Goal: Task Accomplishment & Management: Use online tool/utility

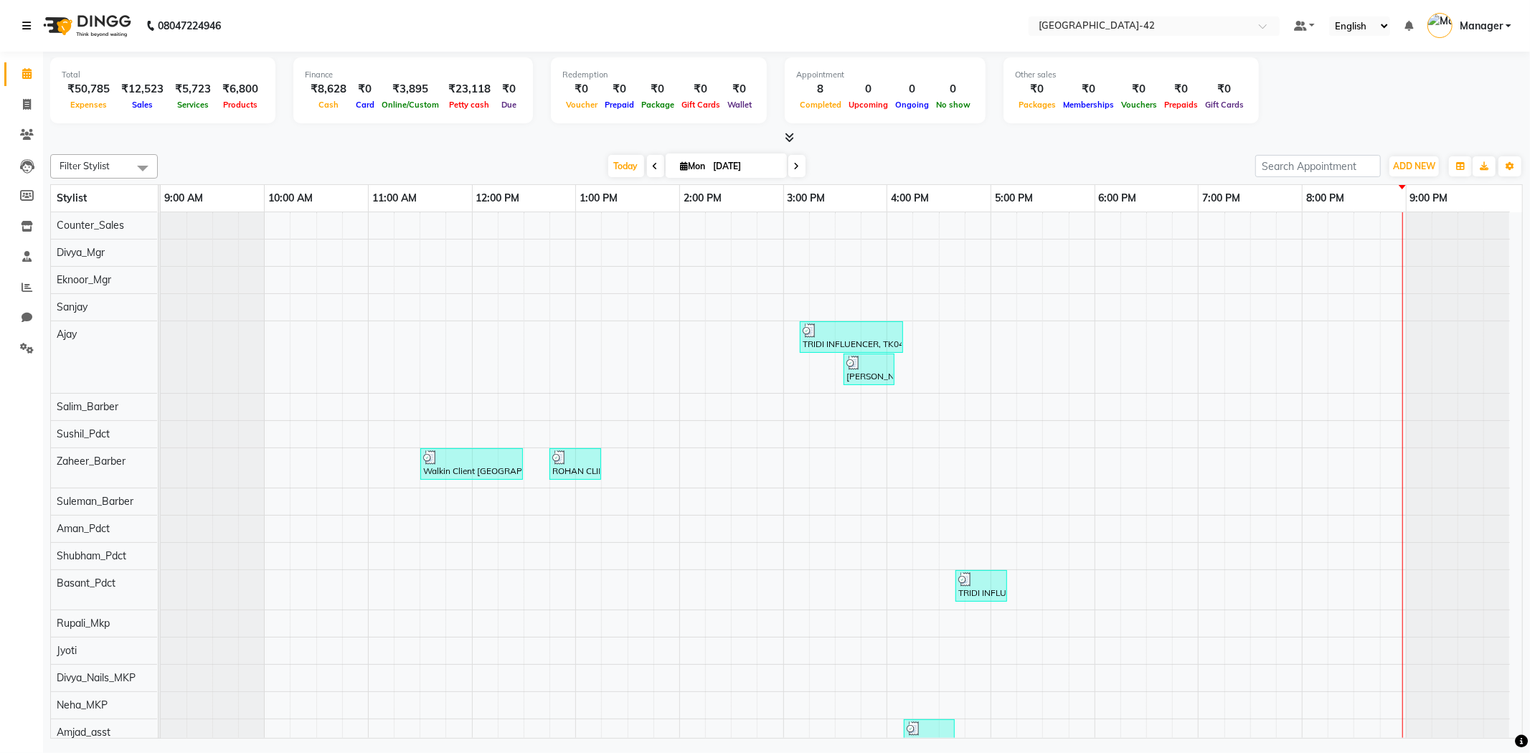
click at [31, 19] on link at bounding box center [29, 26] width 14 height 40
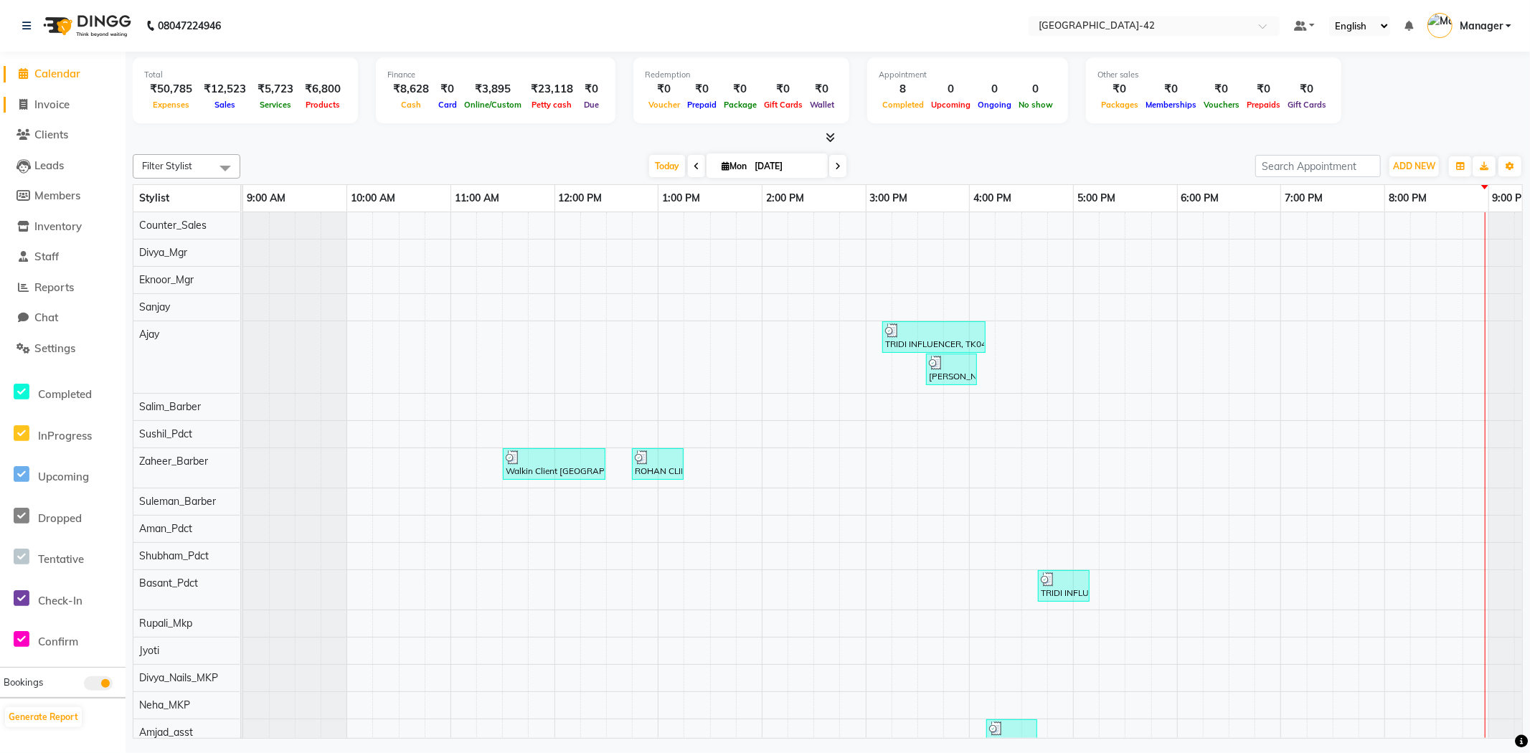
drag, startPoint x: 32, startPoint y: 106, endPoint x: 40, endPoint y: 109, distance: 8.4
click at [33, 106] on span at bounding box center [24, 105] width 22 height 16
select select "service"
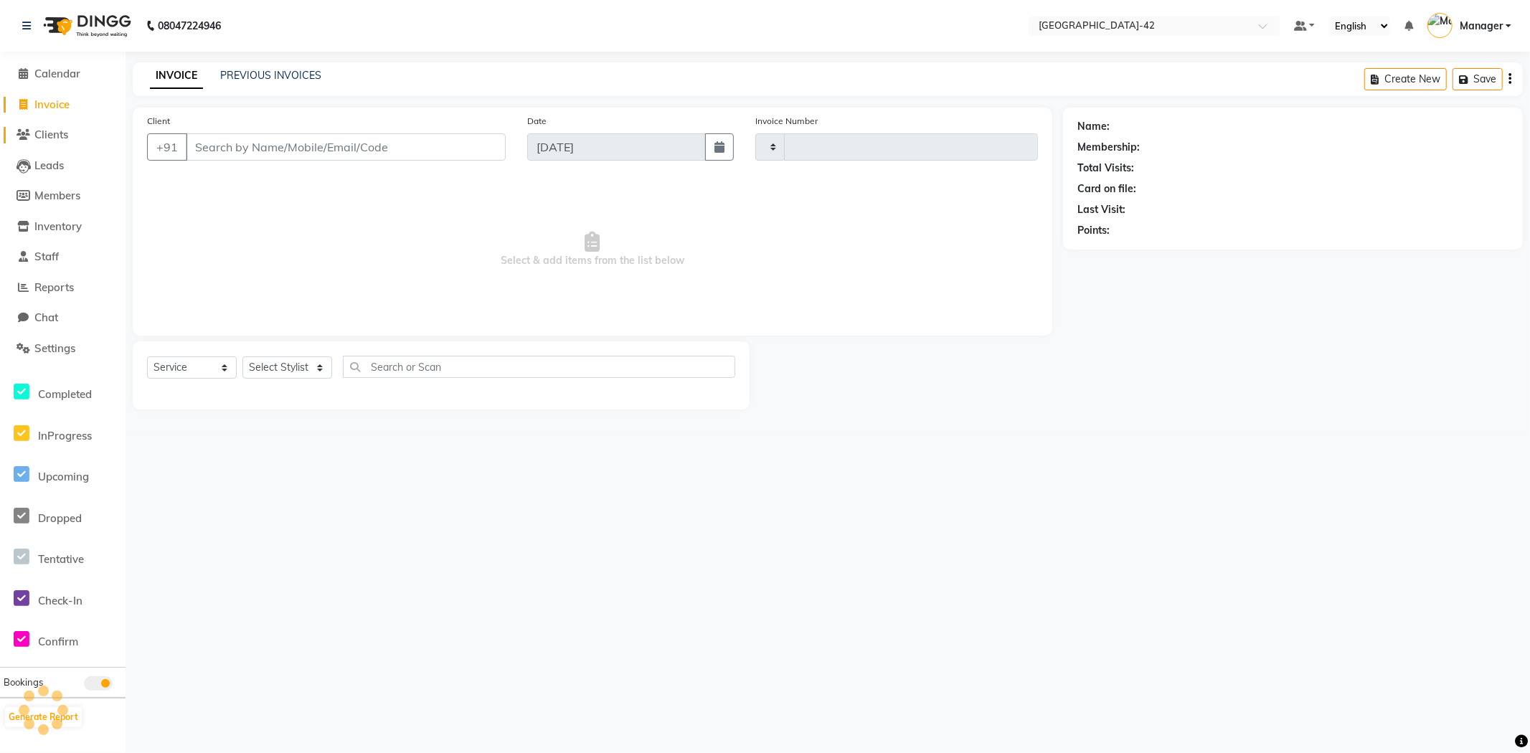
type input "0371"
select select "8692"
click at [285, 369] on select "Select Stylist" at bounding box center [287, 368] width 90 height 22
select select "90268"
click at [242, 357] on select "Select Stylist Ajay Aman_Pdct Amjad_asst Ankit_asst Asif_BRB Basant_Pdct Counte…" at bounding box center [287, 368] width 90 height 22
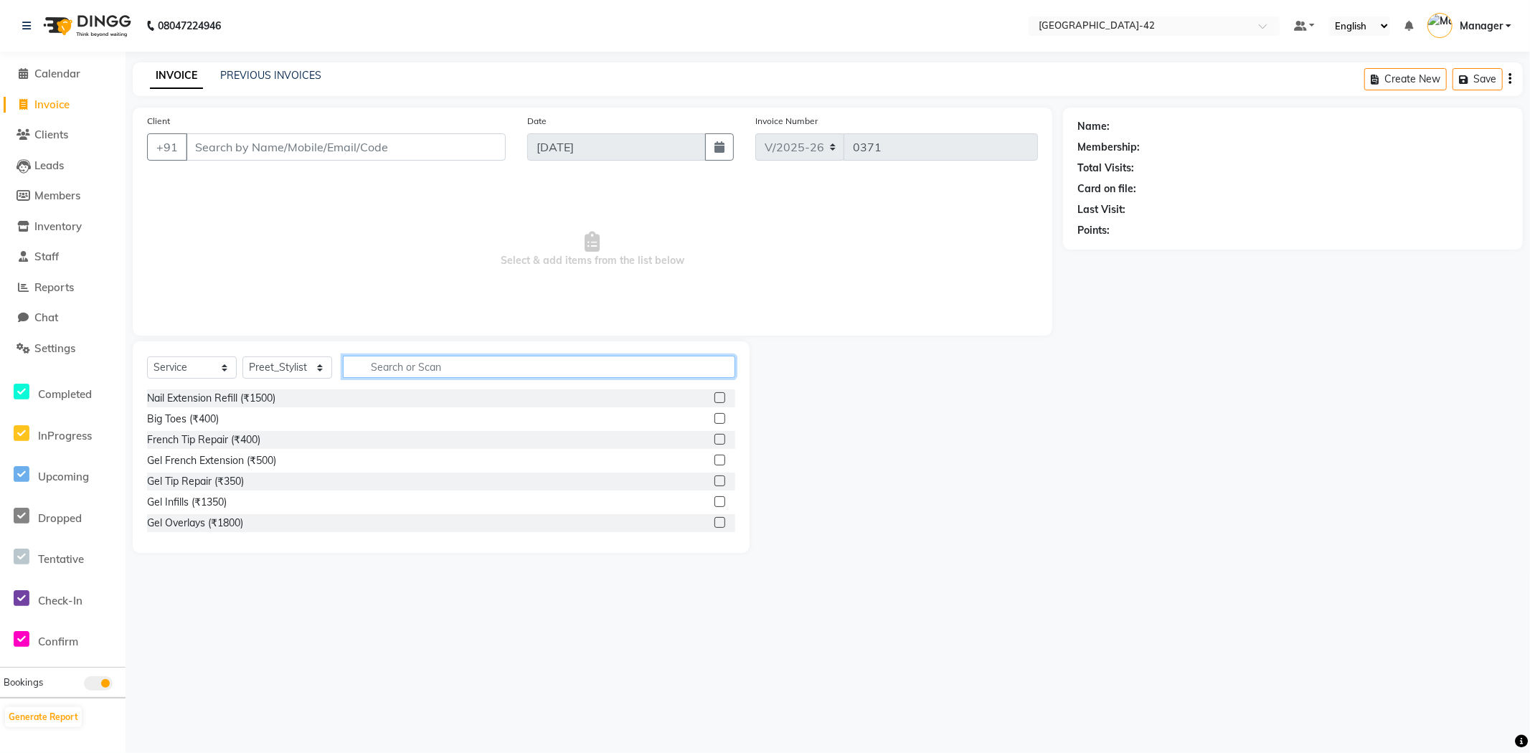
click at [398, 377] on input "text" at bounding box center [539, 367] width 392 height 22
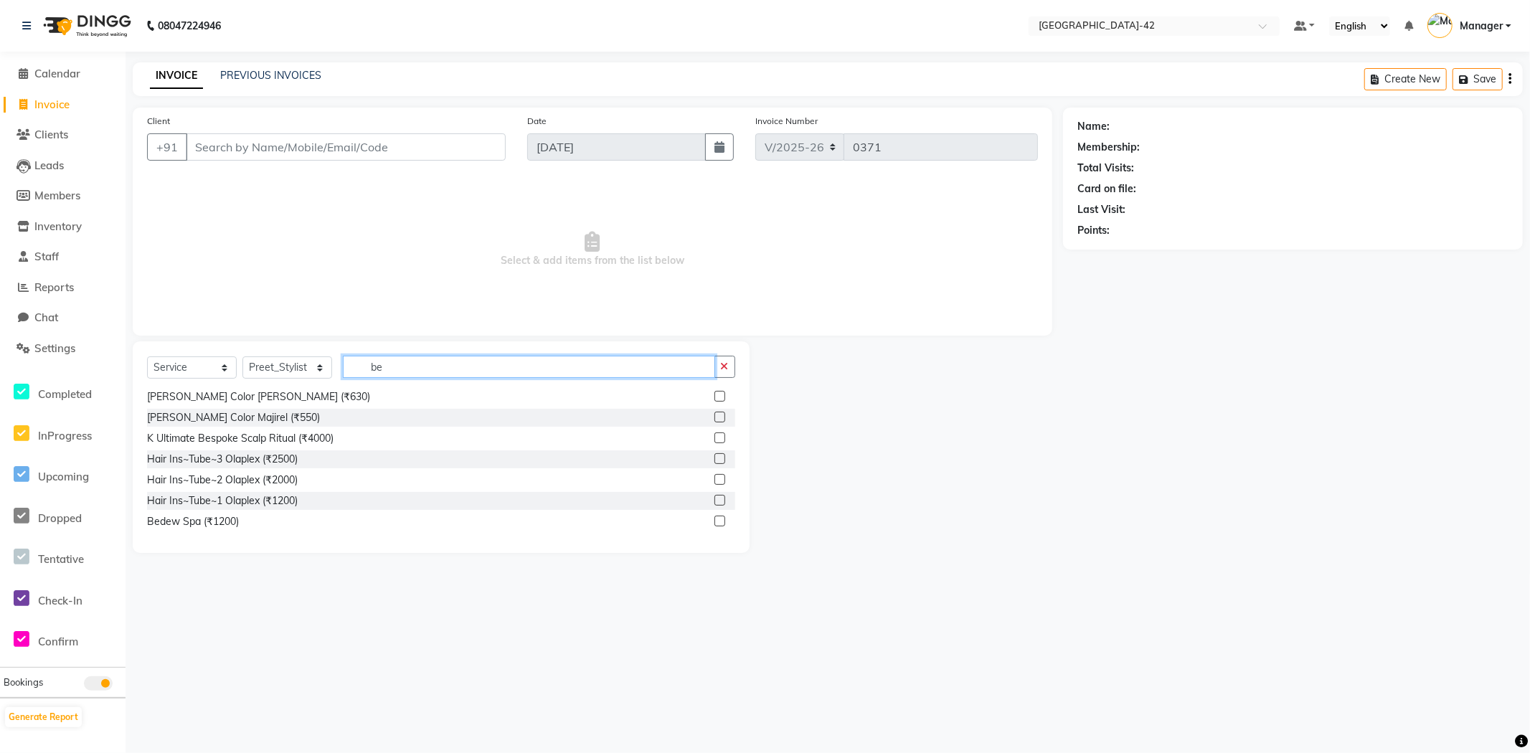
type input "b"
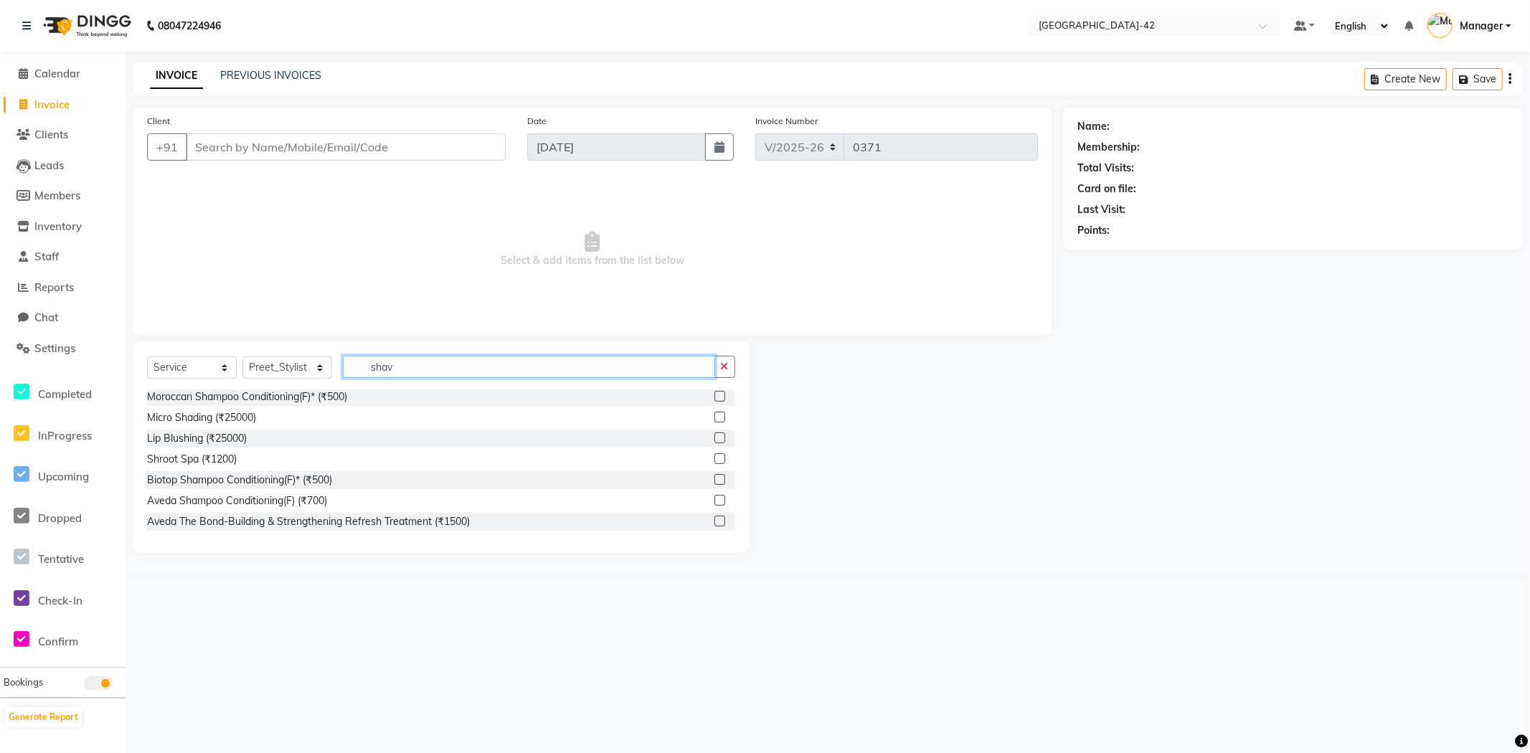
scroll to position [0, 0]
type input "shave"
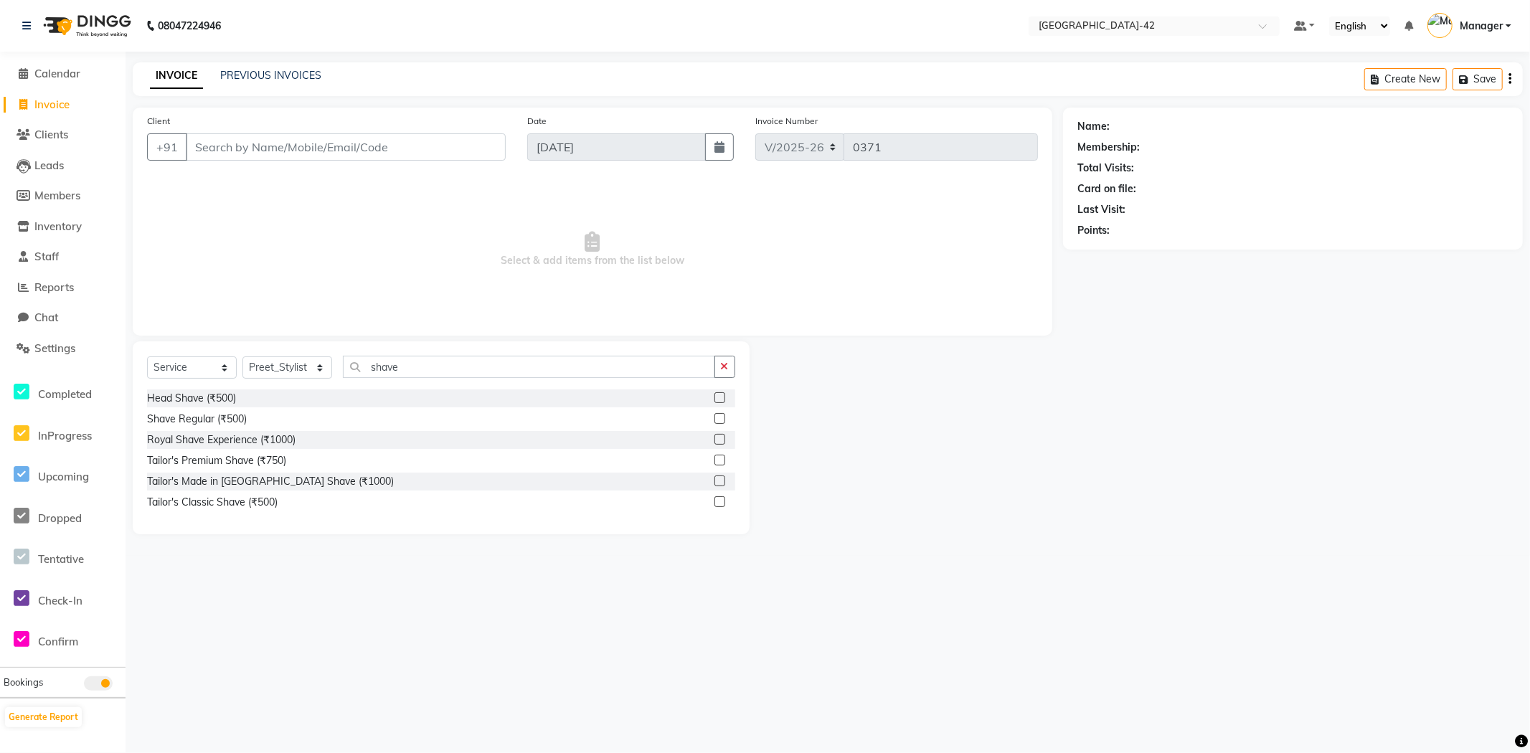
click at [720, 421] on label at bounding box center [719, 418] width 11 height 11
click at [720, 421] on input "checkbox" at bounding box center [718, 419] width 9 height 9
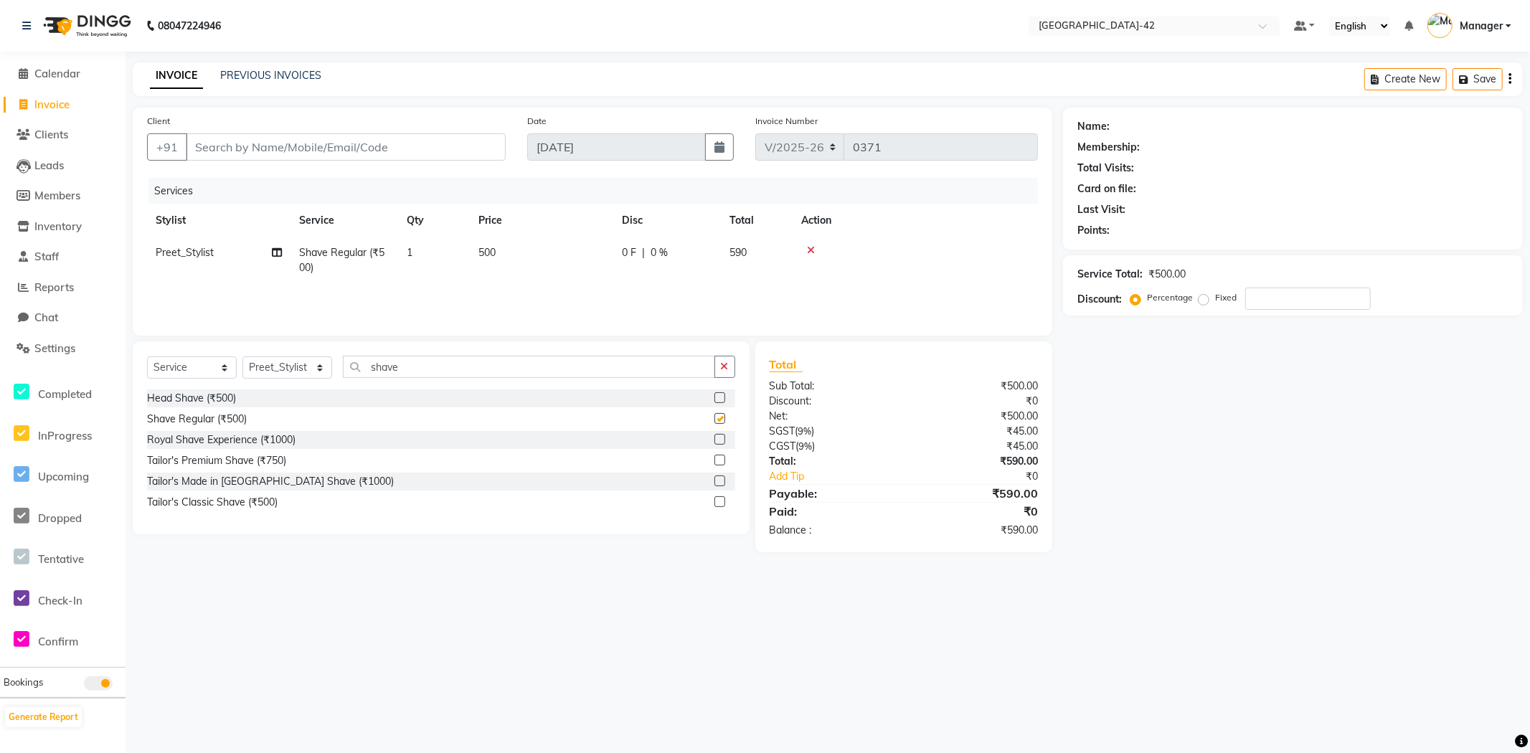
checkbox input "false"
click at [546, 253] on td "500" at bounding box center [541, 260] width 143 height 47
select select "90268"
click at [621, 257] on input "500" at bounding box center [609, 256] width 126 height 22
type input "5"
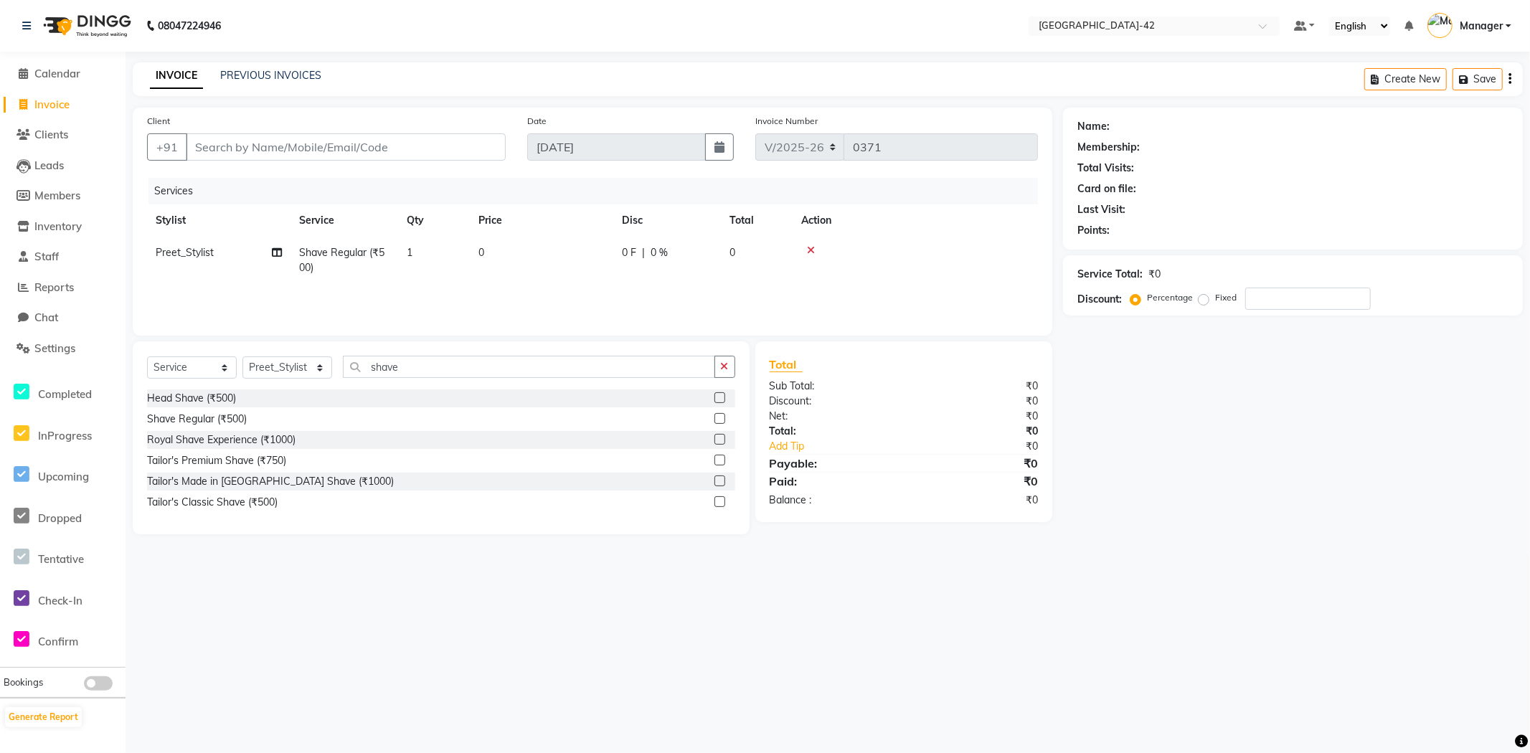
click at [554, 256] on td "0" at bounding box center [541, 260] width 143 height 47
select select "90268"
click at [567, 252] on input "0" at bounding box center [609, 256] width 126 height 22
type input "800"
click at [924, 481] on div "Total Sub Total: ₹0 Discount: ₹0 Net: ₹0 Total: ₹0 Add Tip ₹0 Payable: ₹0 Paid:…" at bounding box center [904, 432] width 268 height 152
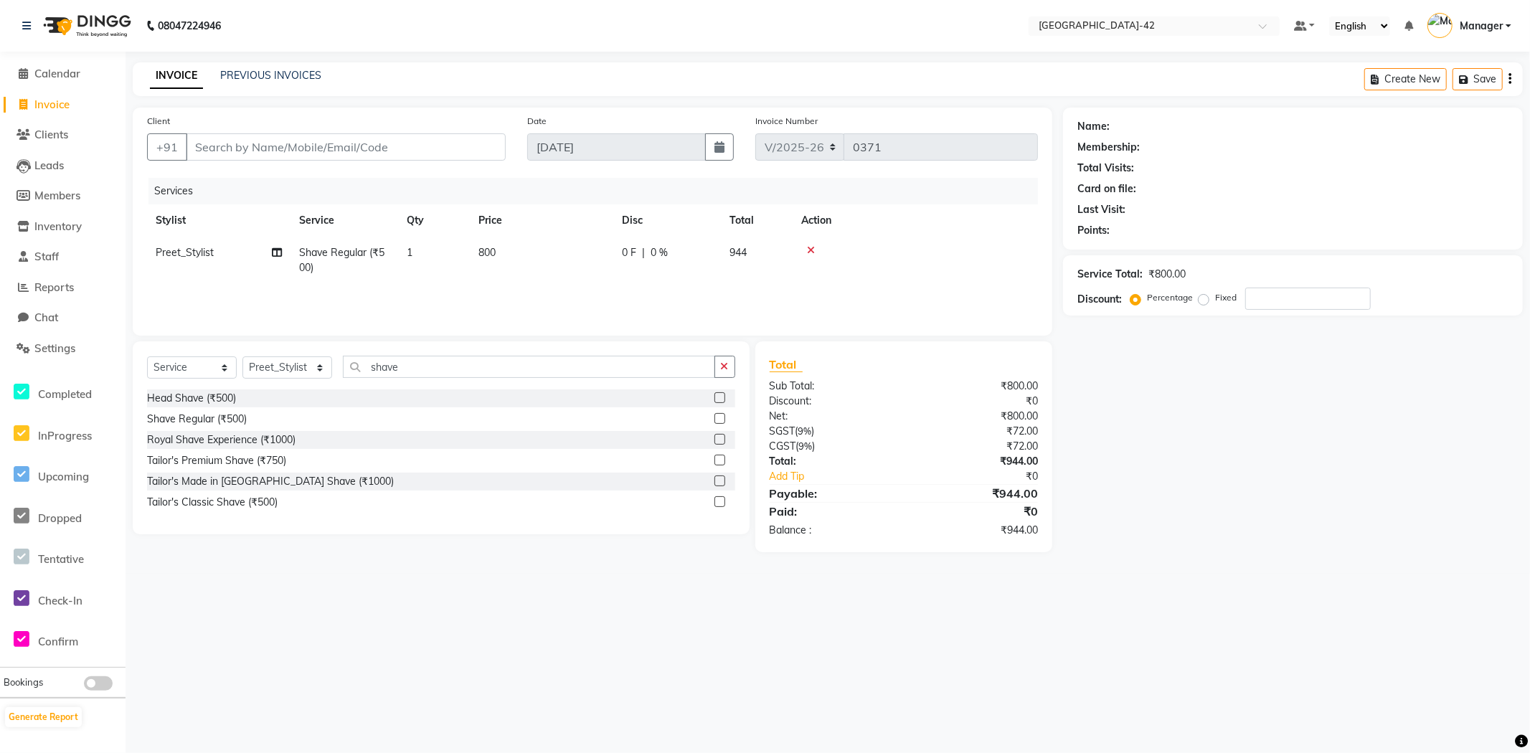
click at [575, 254] on td "800" at bounding box center [541, 260] width 143 height 47
select select "90268"
click at [662, 255] on input "800" at bounding box center [609, 256] width 126 height 22
type input "8"
type input "1000"
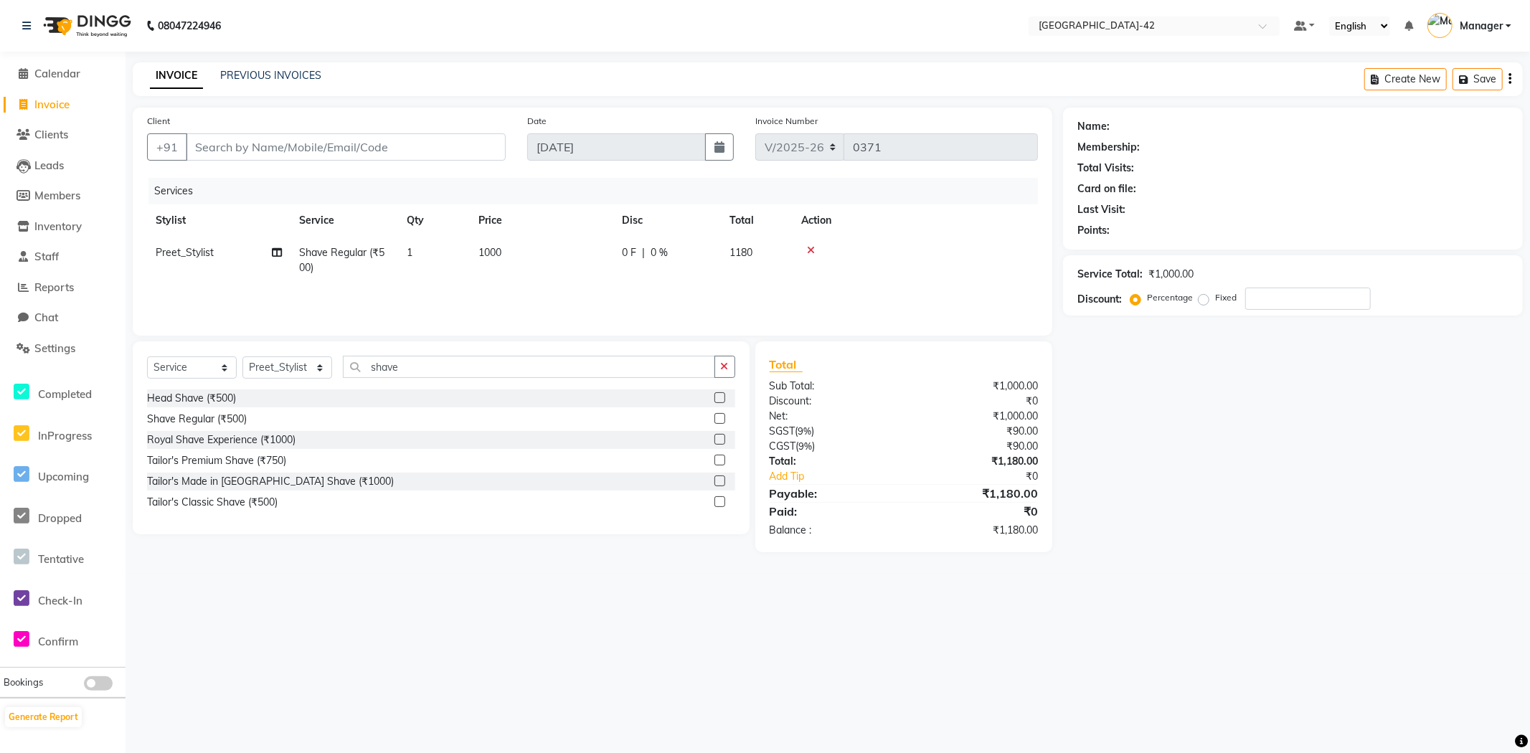
click at [539, 249] on td "1000" at bounding box center [541, 260] width 143 height 47
select select "90268"
drag, startPoint x: 594, startPoint y: 258, endPoint x: 462, endPoint y: 264, distance: 132.1
click at [462, 264] on tr "Ajay Aman_Pdct Amjad_asst Ankit_asst Asif_BRB Basant_Pdct Counter_Sales Divya_M…" at bounding box center [592, 264] width 891 height 55
type input "7"
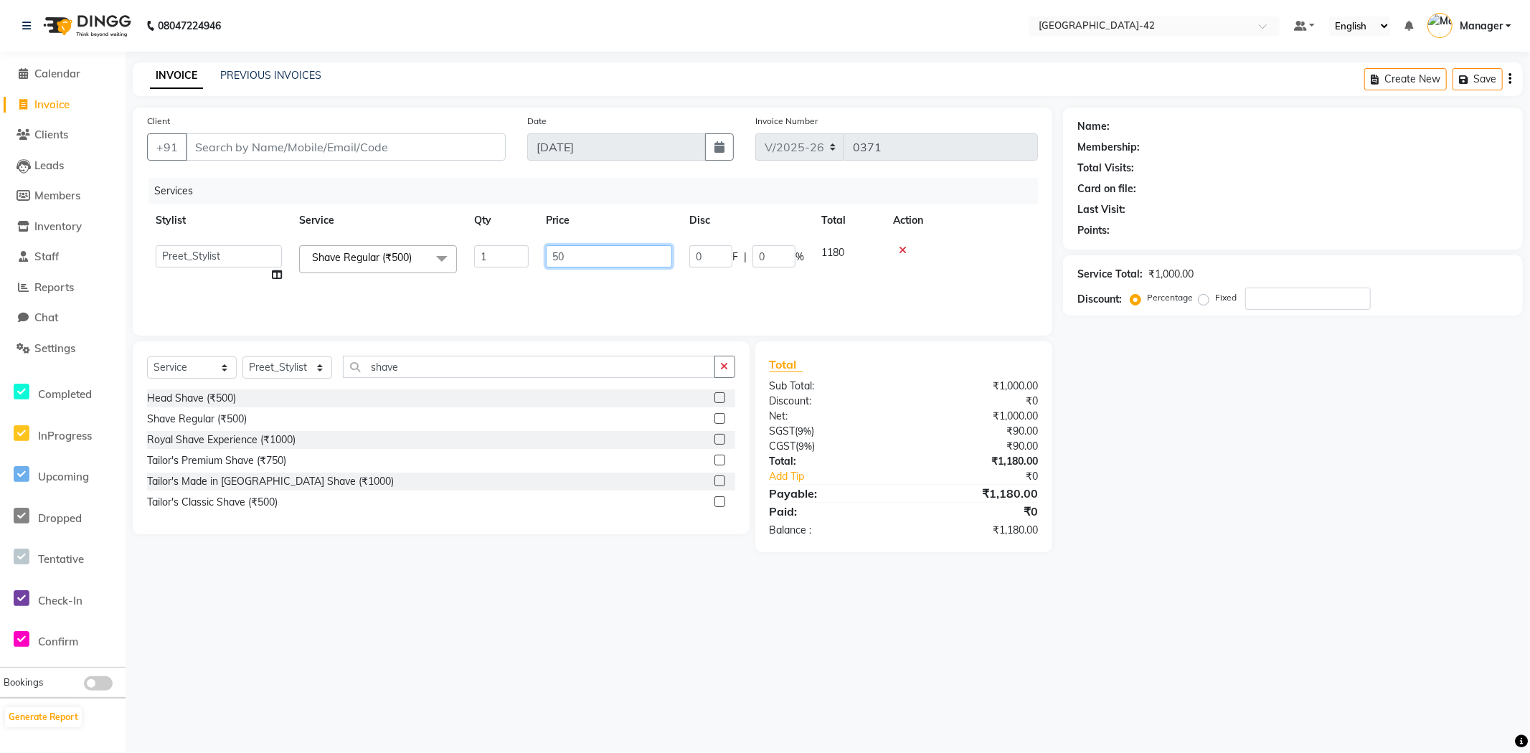
type input "500"
drag, startPoint x: 926, startPoint y: 488, endPoint x: 951, endPoint y: 527, distance: 46.2
click at [926, 488] on div "₹1,180.00" at bounding box center [976, 493] width 145 height 17
click at [339, 133] on input "Client" at bounding box center [346, 146] width 320 height 27
drag, startPoint x: 337, startPoint y: 151, endPoint x: 346, endPoint y: 140, distance: 14.8
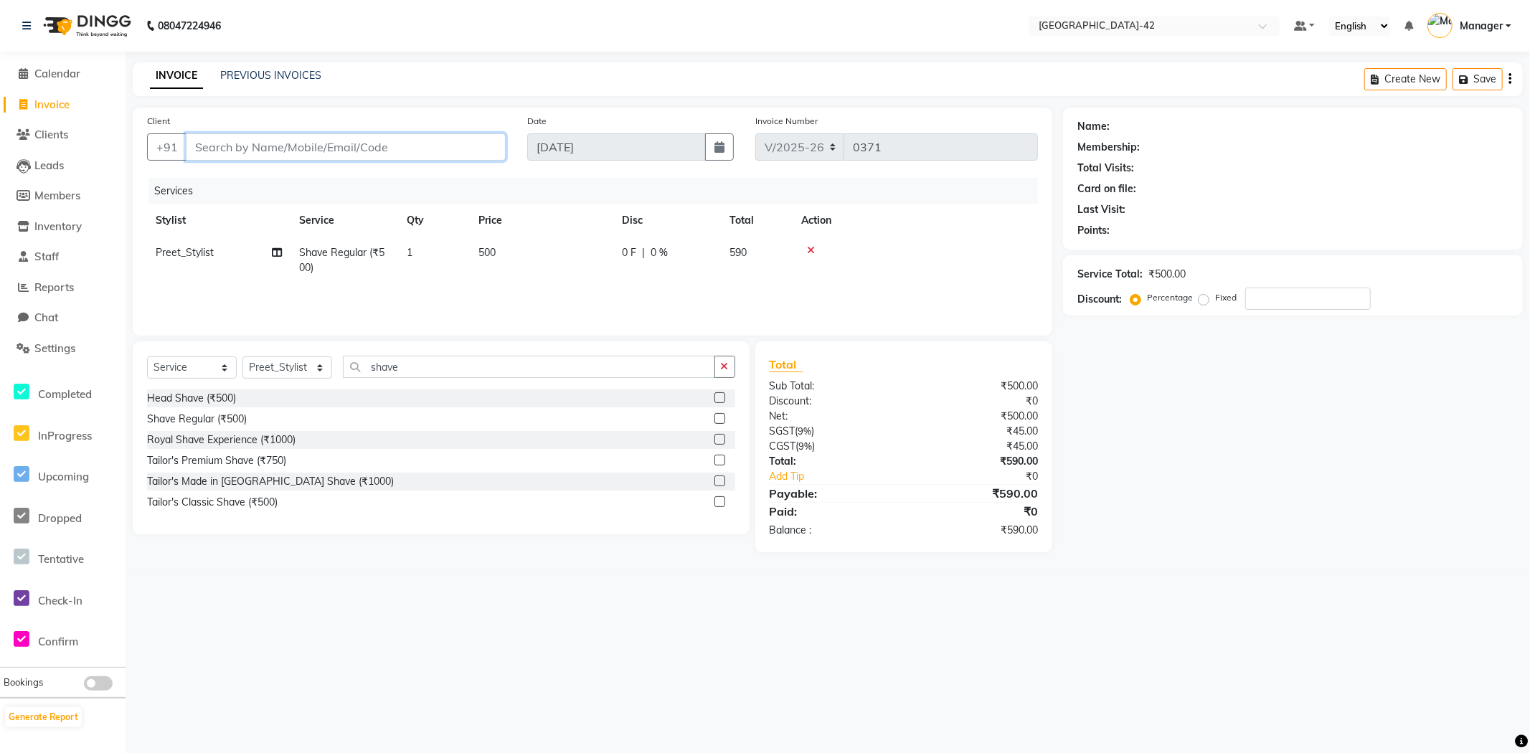
click at [338, 151] on input "Client" at bounding box center [346, 146] width 320 height 27
type input "8"
type input "0"
type input "8689081111"
drag, startPoint x: 263, startPoint y: 148, endPoint x: 174, endPoint y: 140, distance: 89.4
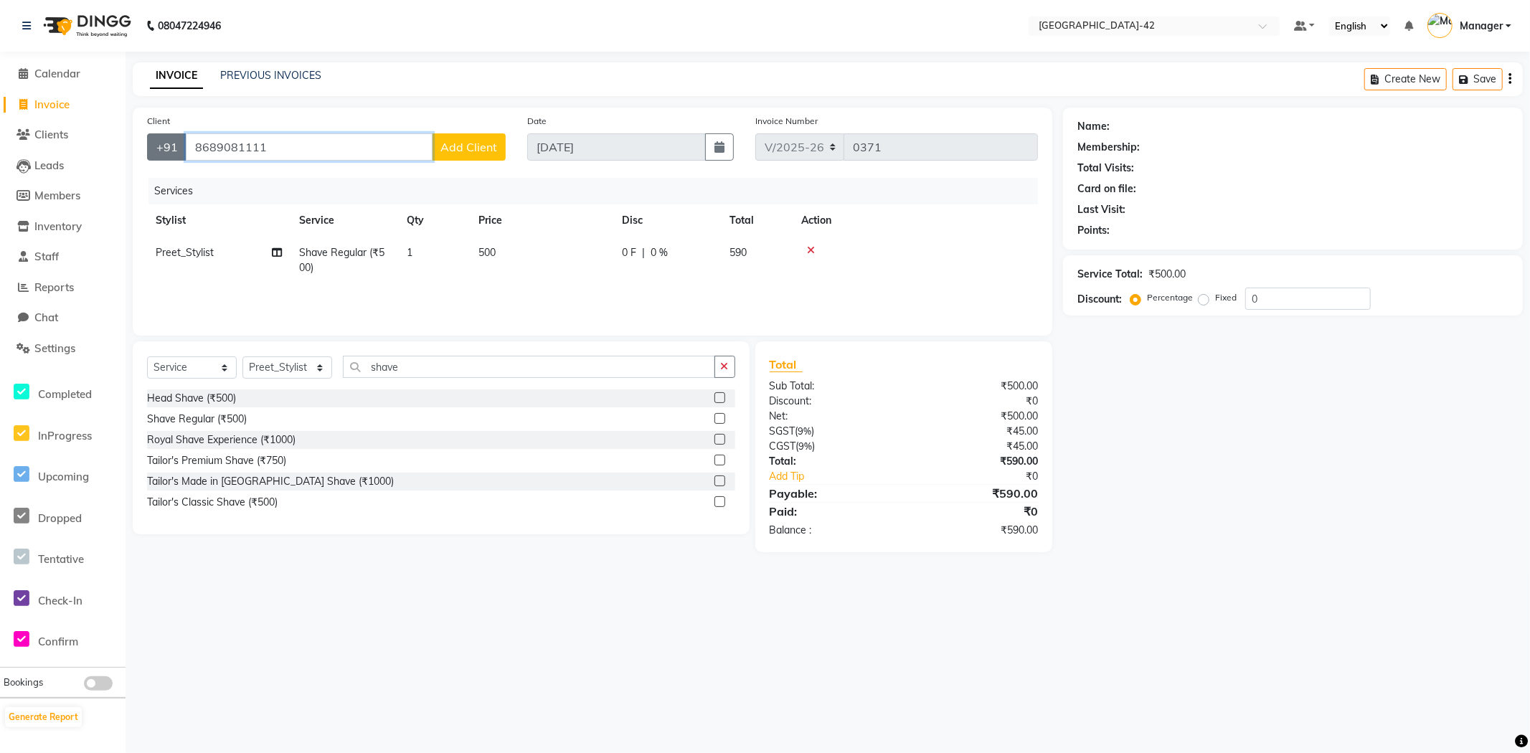
click at [178, 141] on div "+91 8689081111 Add Client" at bounding box center [326, 146] width 359 height 27
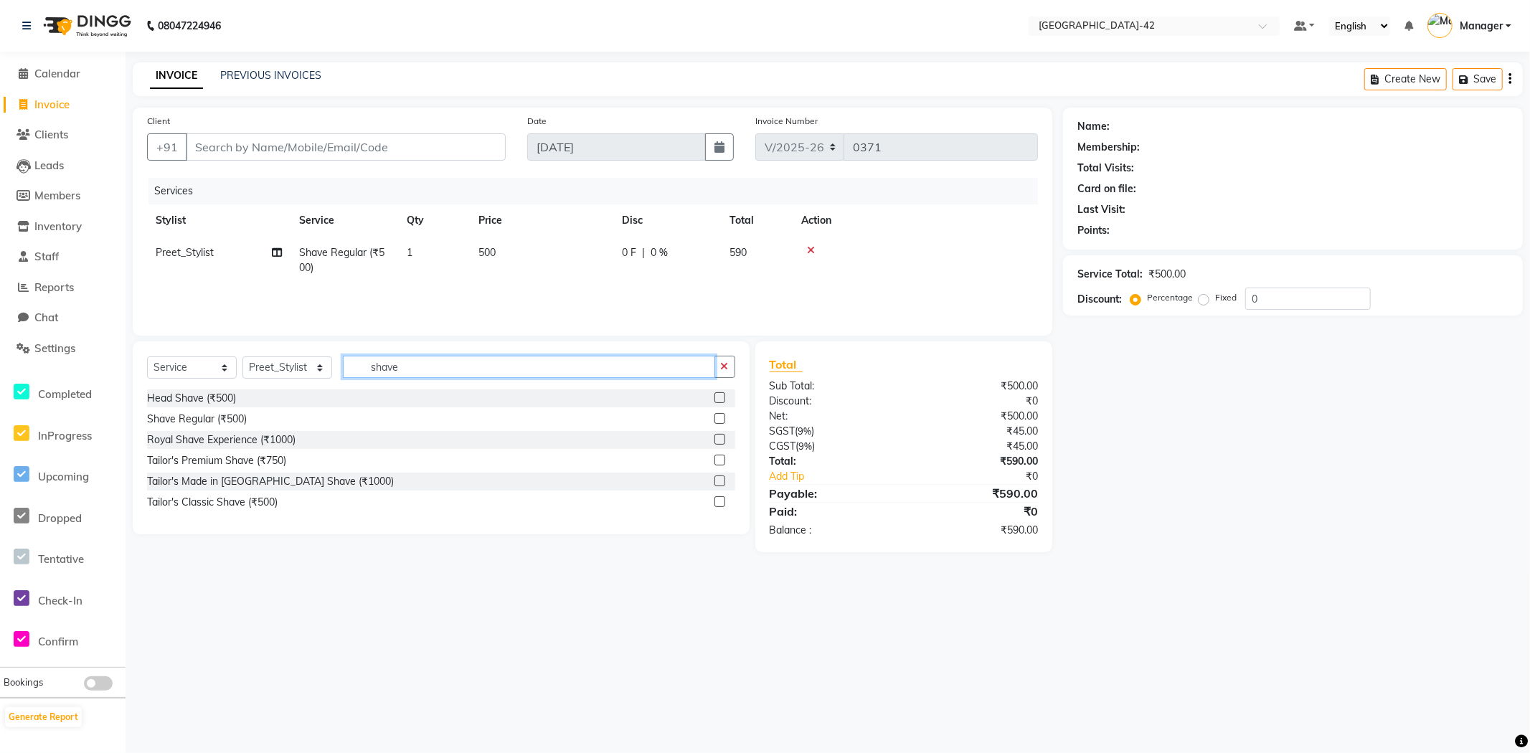
drag, startPoint x: 413, startPoint y: 362, endPoint x: 367, endPoint y: 367, distance: 46.8
click at [367, 368] on input "shave" at bounding box center [529, 367] width 372 height 22
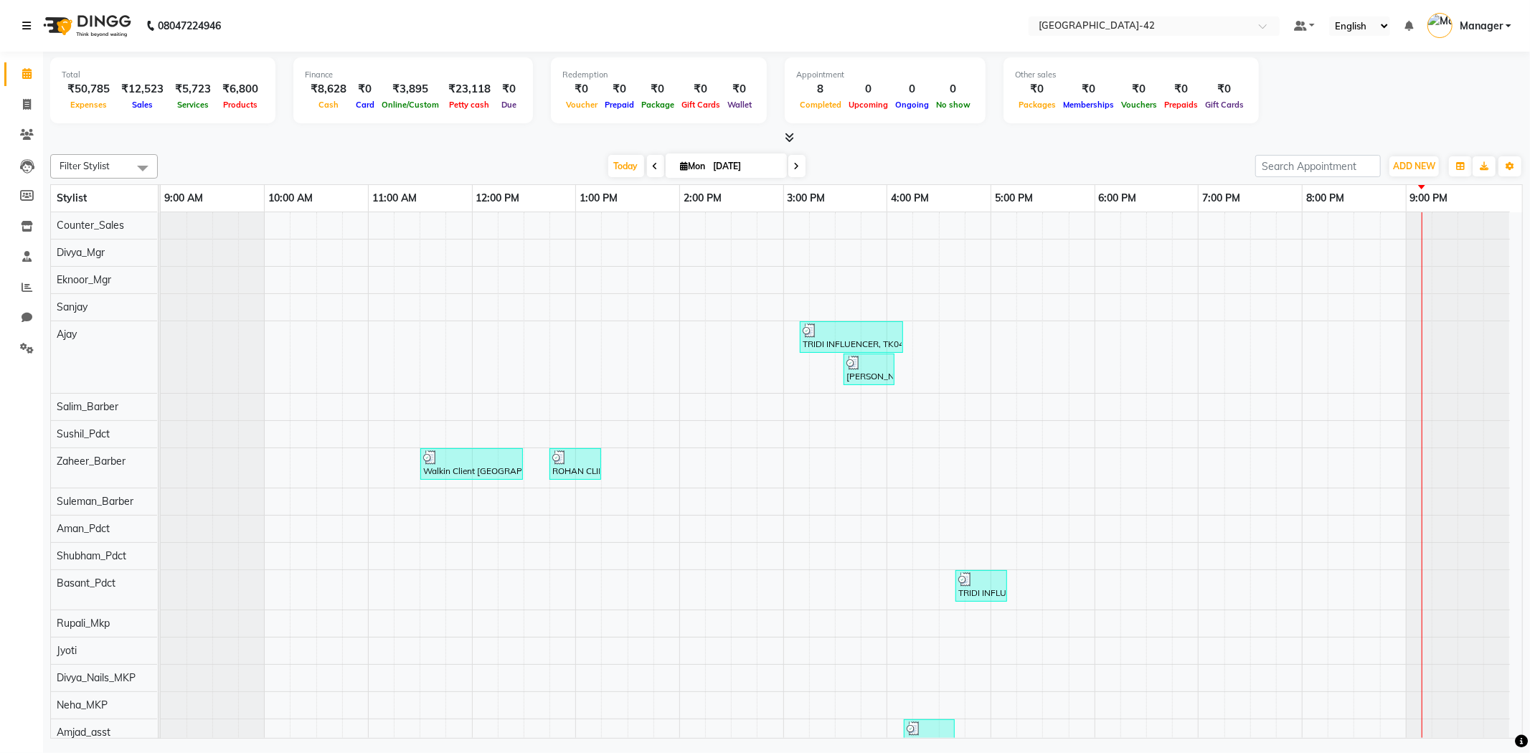
click at [26, 19] on link at bounding box center [29, 26] width 14 height 40
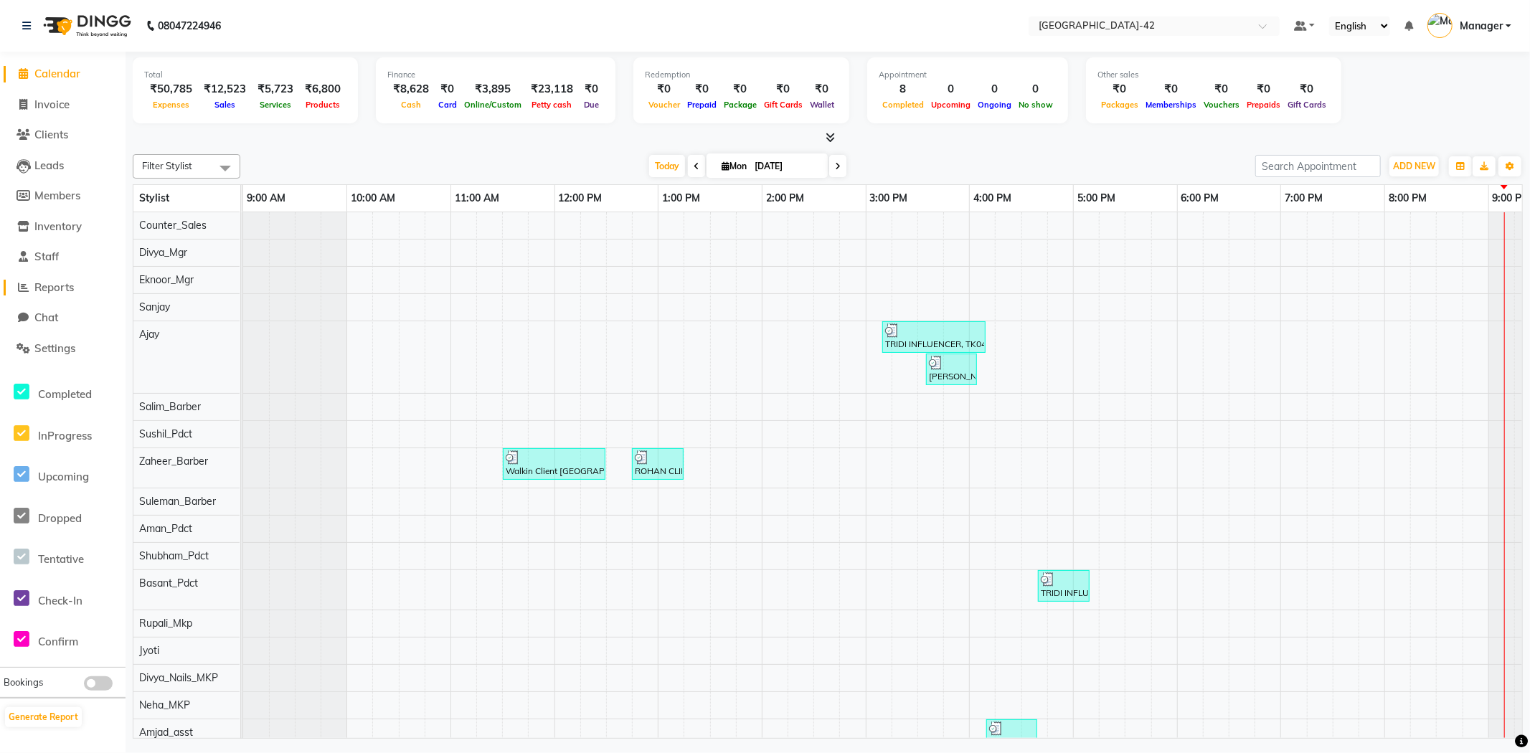
click at [60, 292] on span "Reports" at bounding box center [53, 287] width 39 height 14
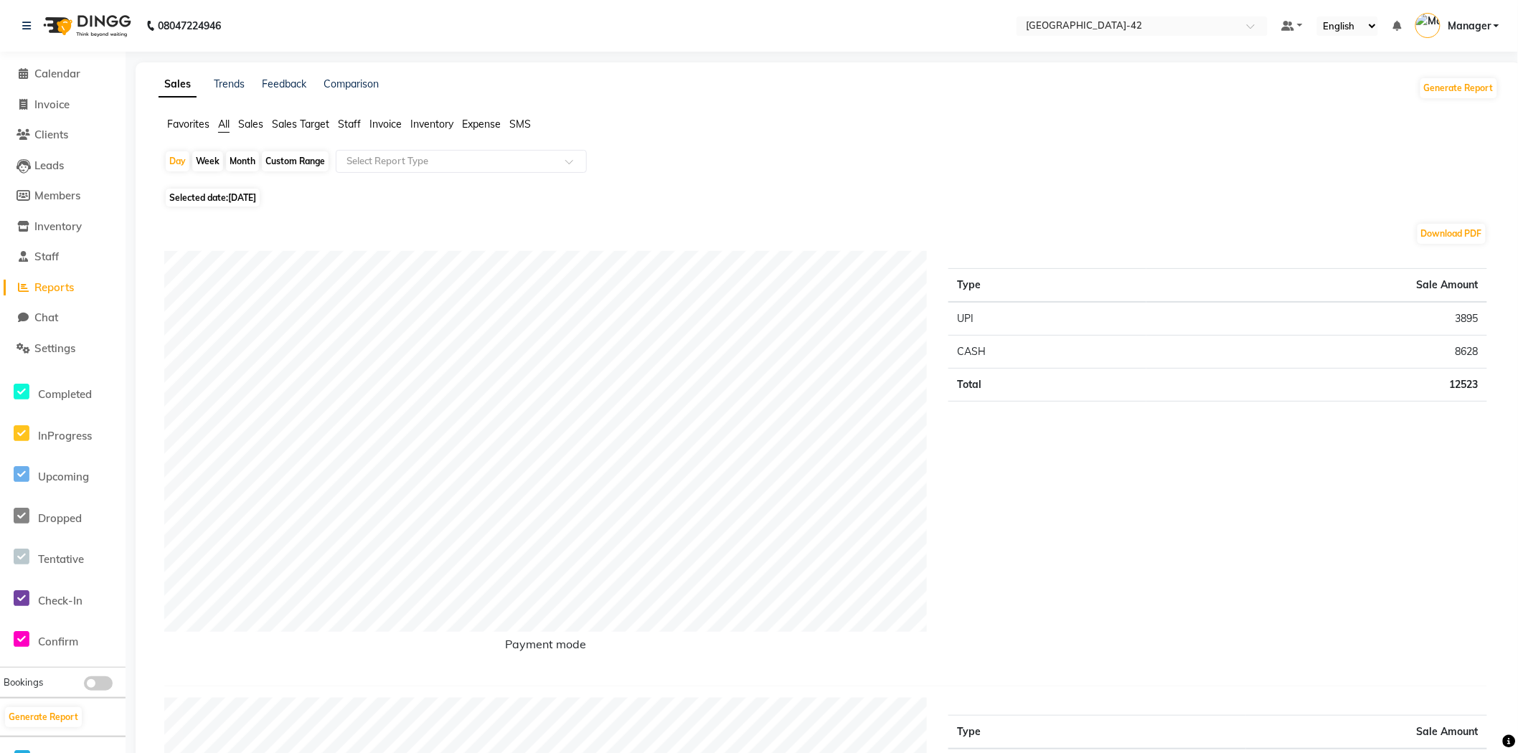
click at [357, 125] on span "Staff" at bounding box center [349, 124] width 23 height 13
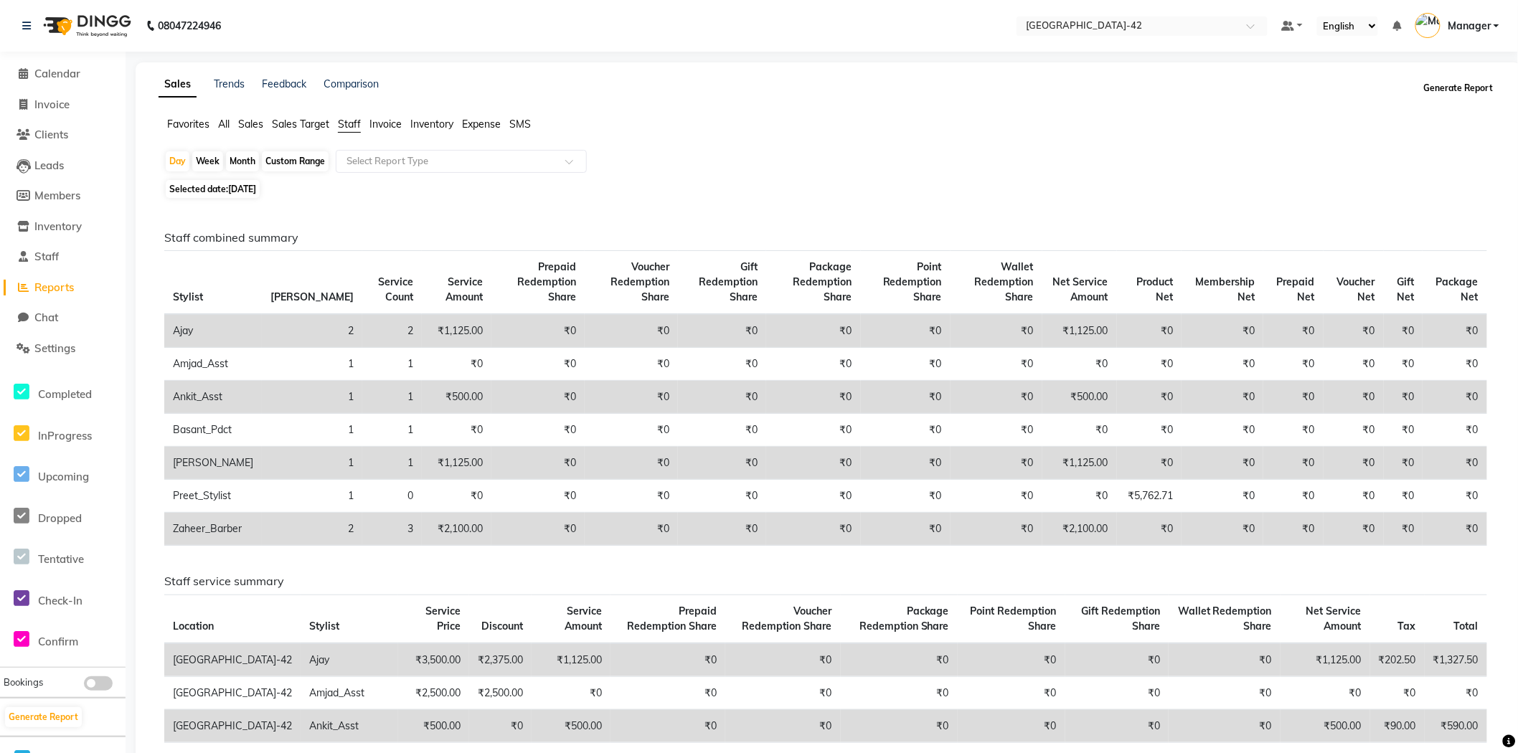
click at [1452, 82] on button "Generate Report" at bounding box center [1458, 88] width 77 height 20
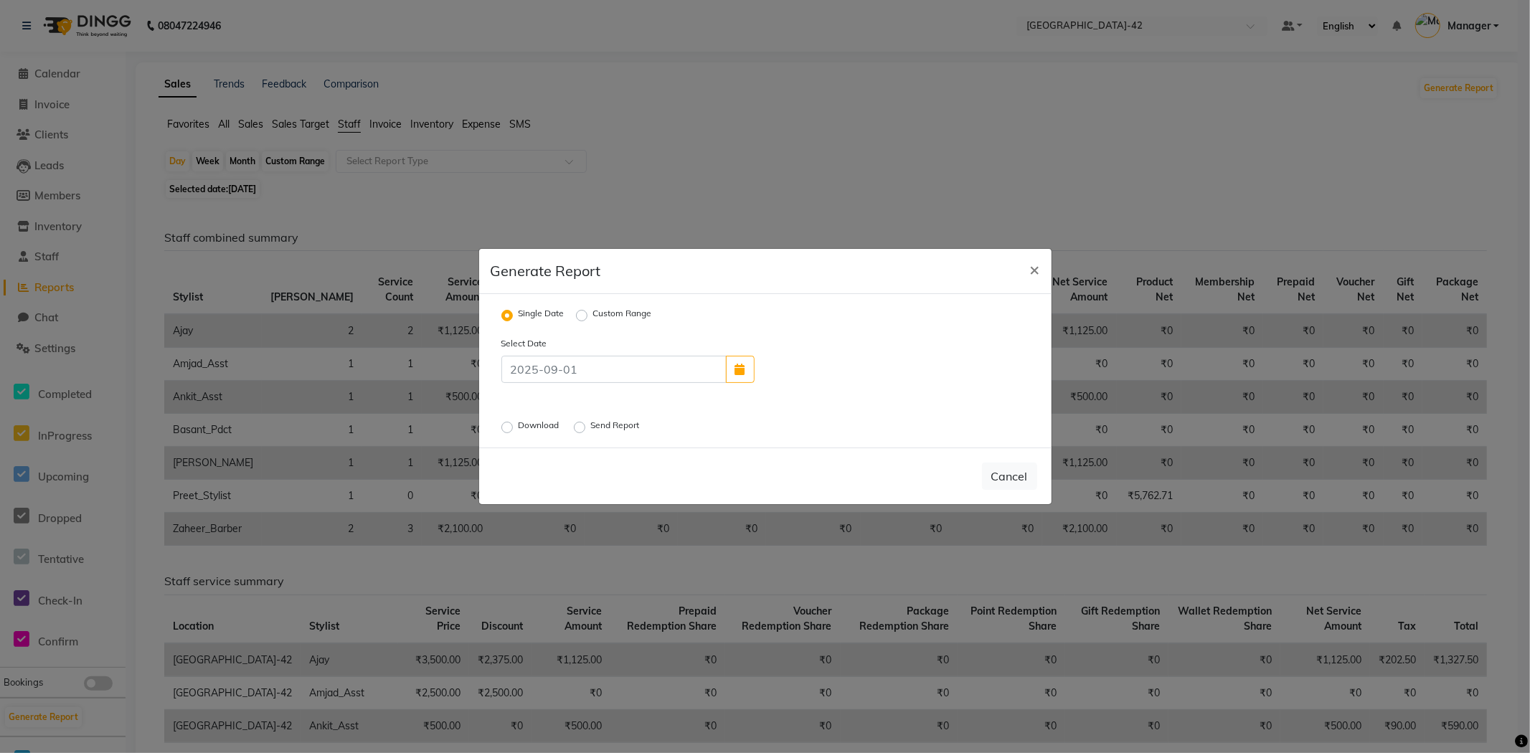
click at [591, 425] on label "Send Report" at bounding box center [617, 427] width 52 height 17
click at [581, 425] on input "Send Report" at bounding box center [582, 428] width 10 height 10
click at [1019, 471] on button "Send" at bounding box center [1015, 476] width 44 height 26
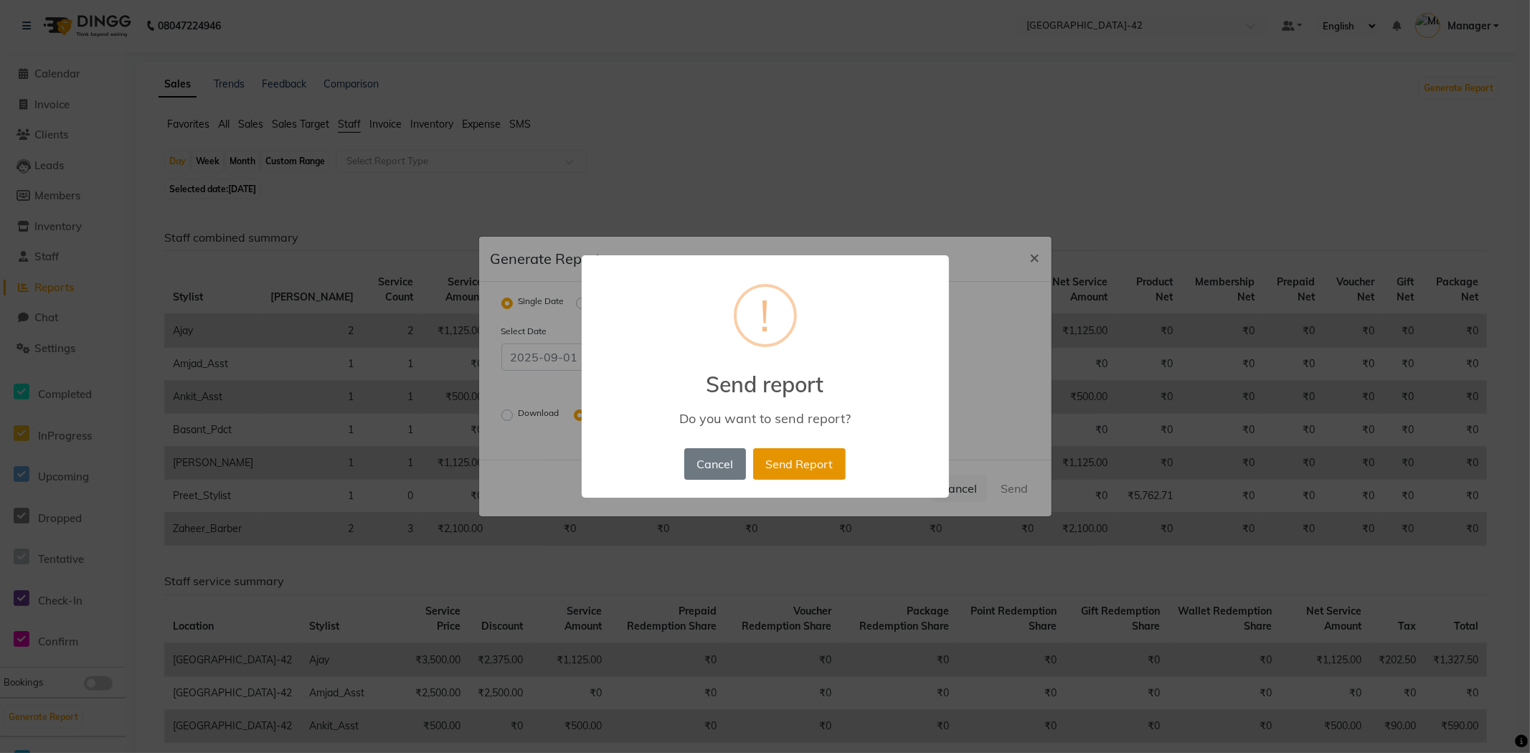
click at [813, 468] on button "Send Report" at bounding box center [799, 464] width 93 height 32
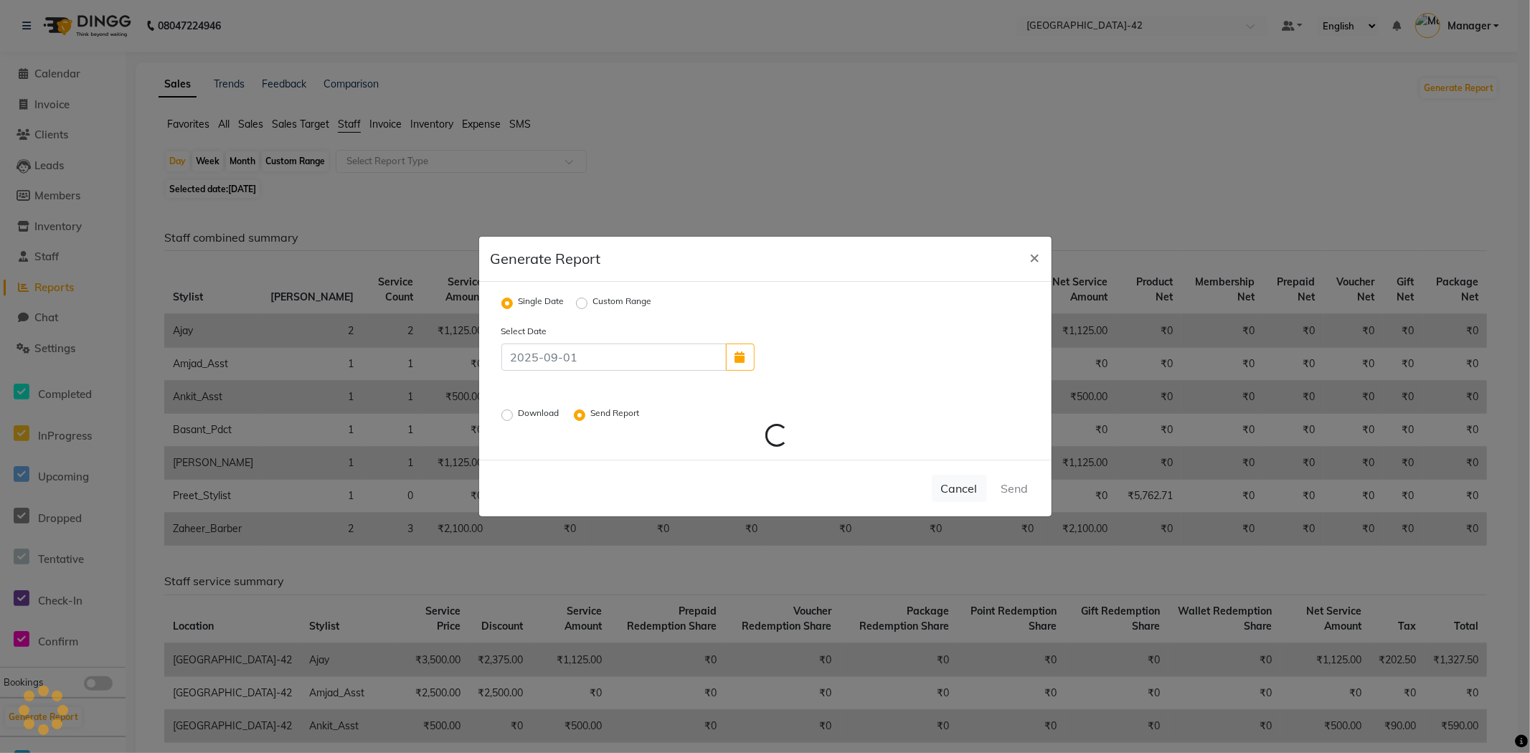
radio input "false"
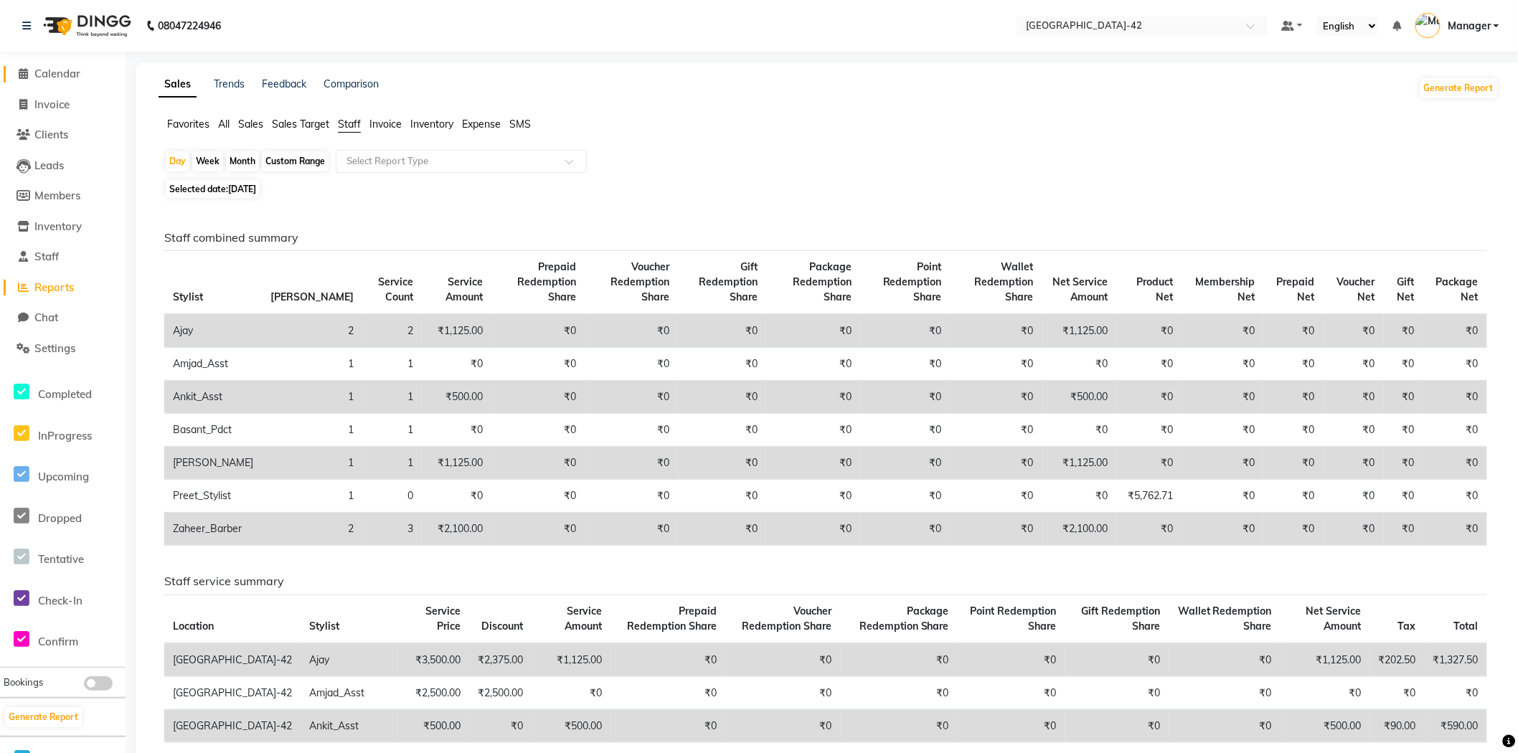
click at [66, 76] on span "Calendar" at bounding box center [57, 74] width 46 height 14
